Goal: Task Accomplishment & Management: Complete application form

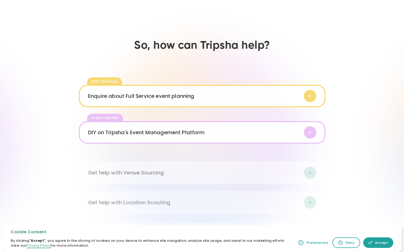
scroll to position [745, 0]
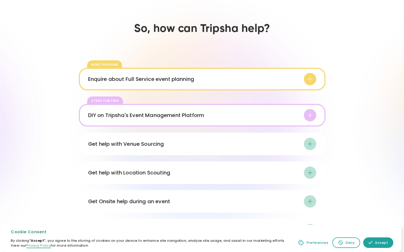
click at [210, 113] on div "DIY on Tripsha's Event Management Platform" at bounding box center [202, 115] width 228 height 12
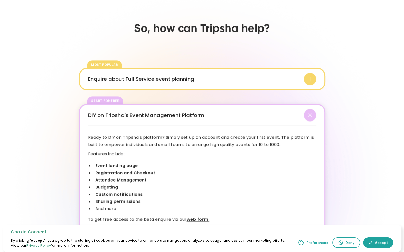
click at [206, 81] on div "Enquire about Full Service event planning" at bounding box center [202, 79] width 228 height 12
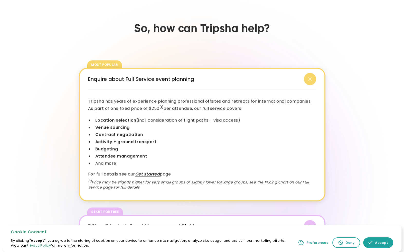
click at [206, 81] on div "Enquire about Full Service event planning" at bounding box center [202, 79] width 228 height 12
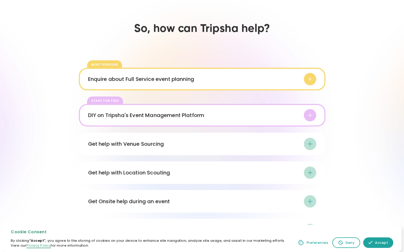
click at [192, 108] on div "DIY on Tripsha's Event Management Platform Ready to DIY on Tripsha's platform? …" at bounding box center [202, 115] width 247 height 23
click at [191, 117] on div "DIY on Tripsha's Event Management Platform" at bounding box center [146, 115] width 116 height 8
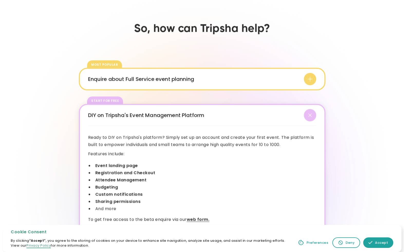
click at [191, 117] on div "DIY on Tripsha's Event Management Platform" at bounding box center [146, 115] width 116 height 8
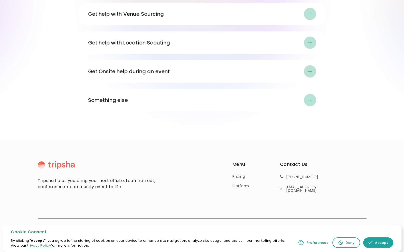
scroll to position [875, 0]
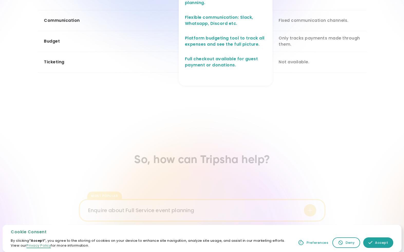
scroll to position [693, 0]
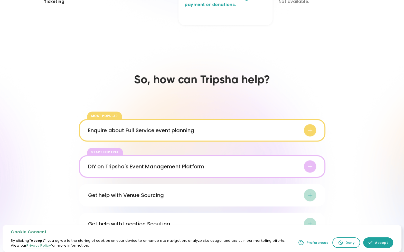
click at [267, 131] on div "Enquire about Full Service event planning" at bounding box center [202, 130] width 228 height 12
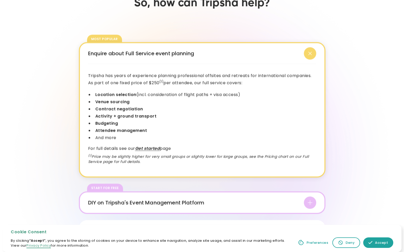
scroll to position [745, 0]
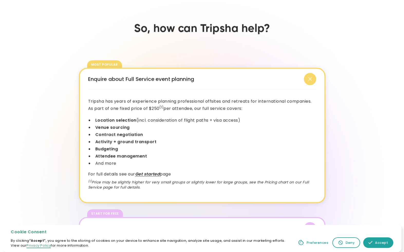
click at [275, 77] on div "Enquire about Full Service event planning" at bounding box center [202, 79] width 228 height 12
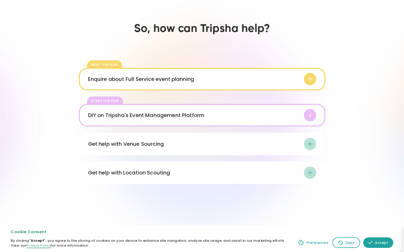
click at [275, 77] on div "Enquire about Full Service event planning" at bounding box center [202, 79] width 228 height 12
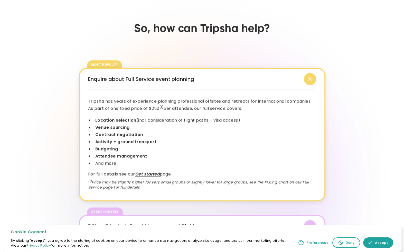
click at [275, 77] on div "Enquire about Full Service event planning" at bounding box center [202, 79] width 228 height 12
